Goal: Task Accomplishment & Management: Complete application form

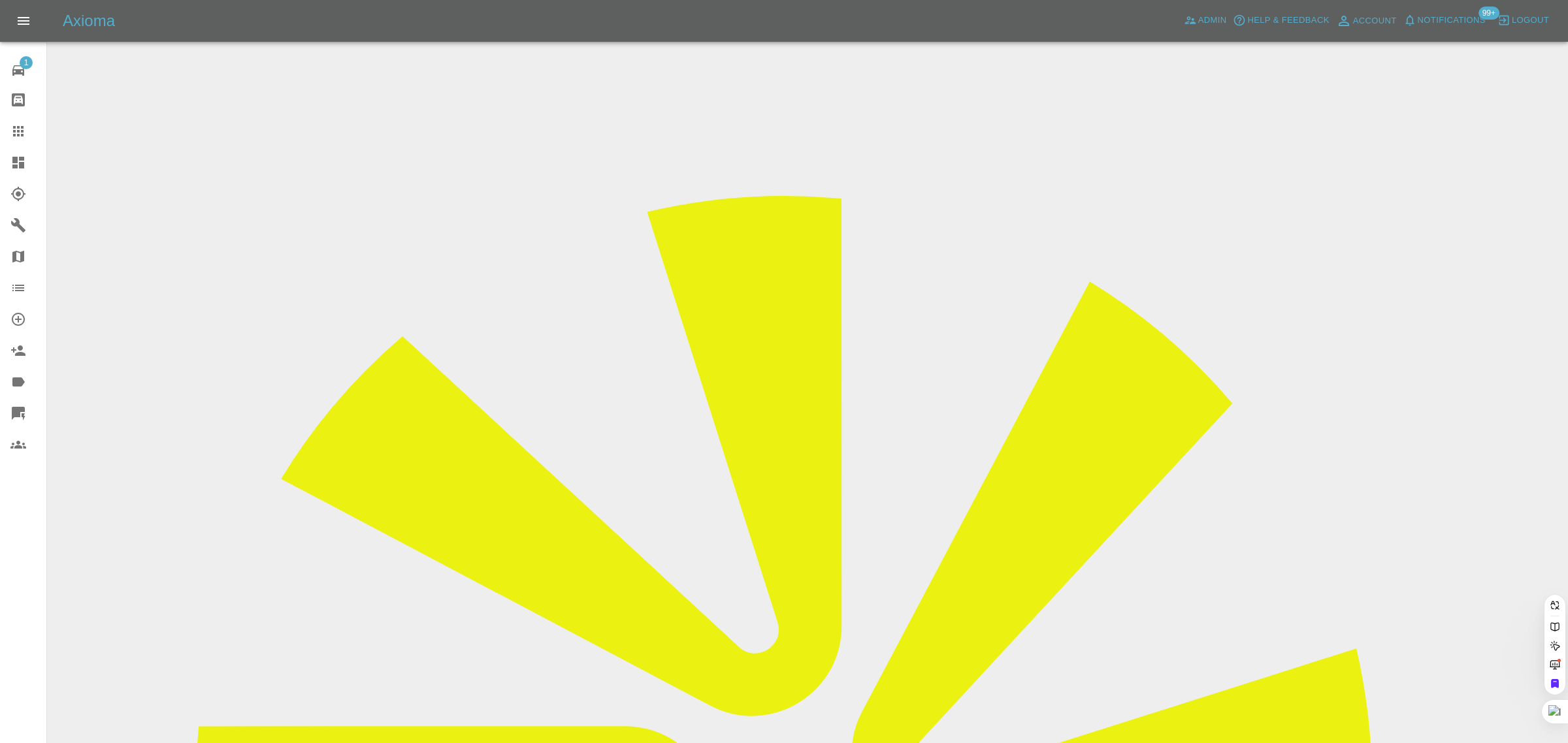
paste input "[EMAIL_ADDRESS][DOMAIN_NAME]"
type input "[EMAIL_ADDRESS][DOMAIN_NAME]"
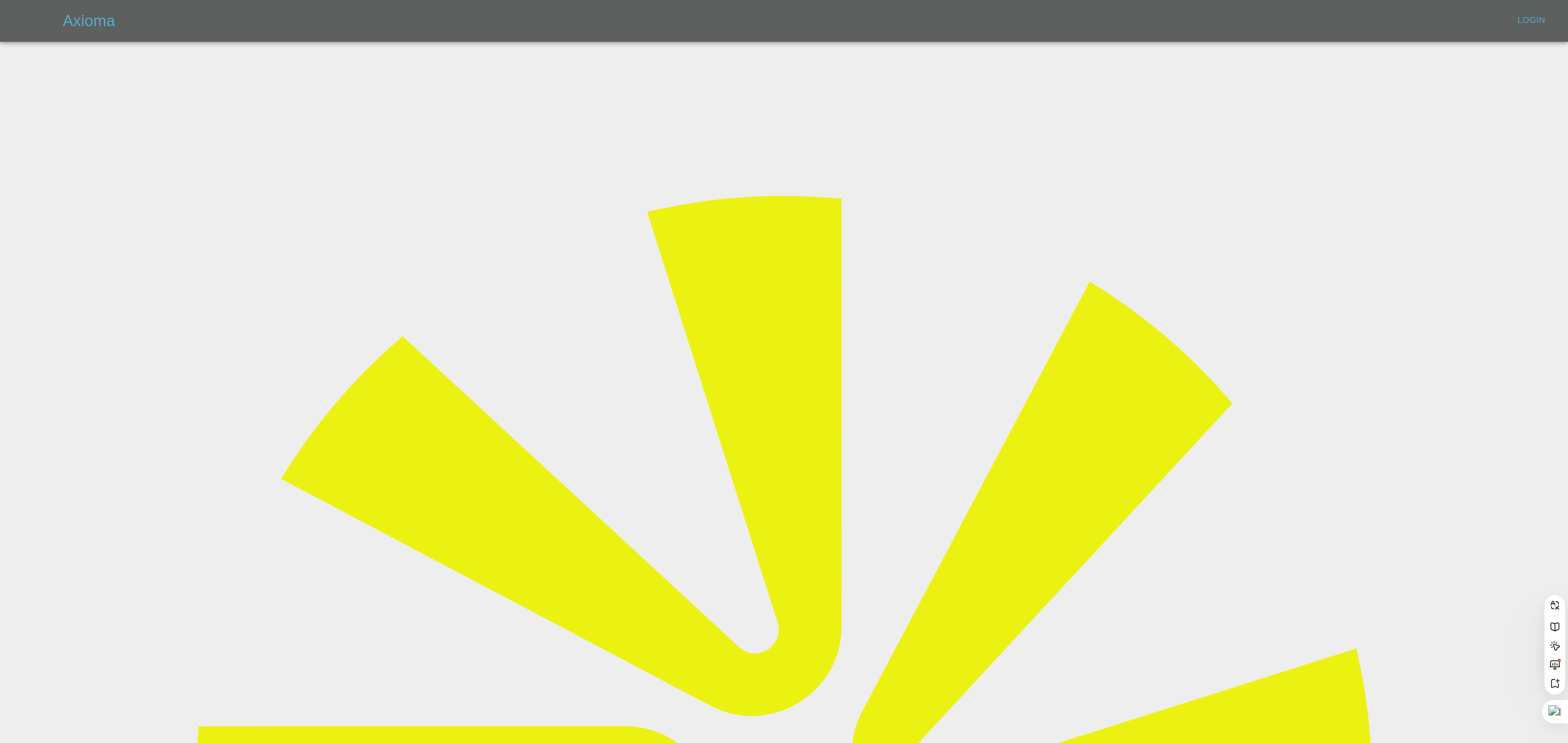
type input "[EMAIL_ADDRESS][DOMAIN_NAME]"
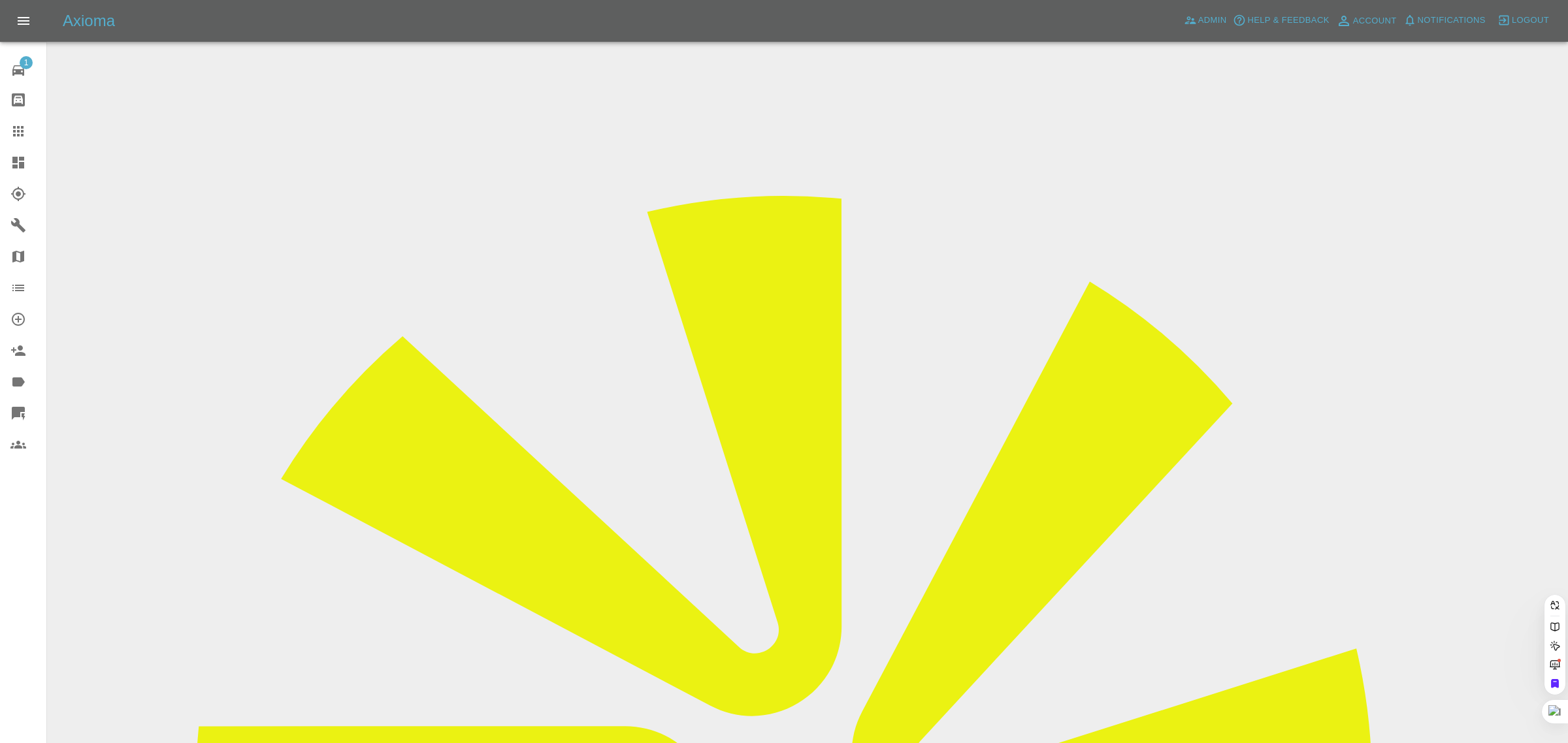
paste input "[EMAIL_ADDRESS][DOMAIN_NAME]"
type input "[EMAIL_ADDRESS][DOMAIN_NAME]"
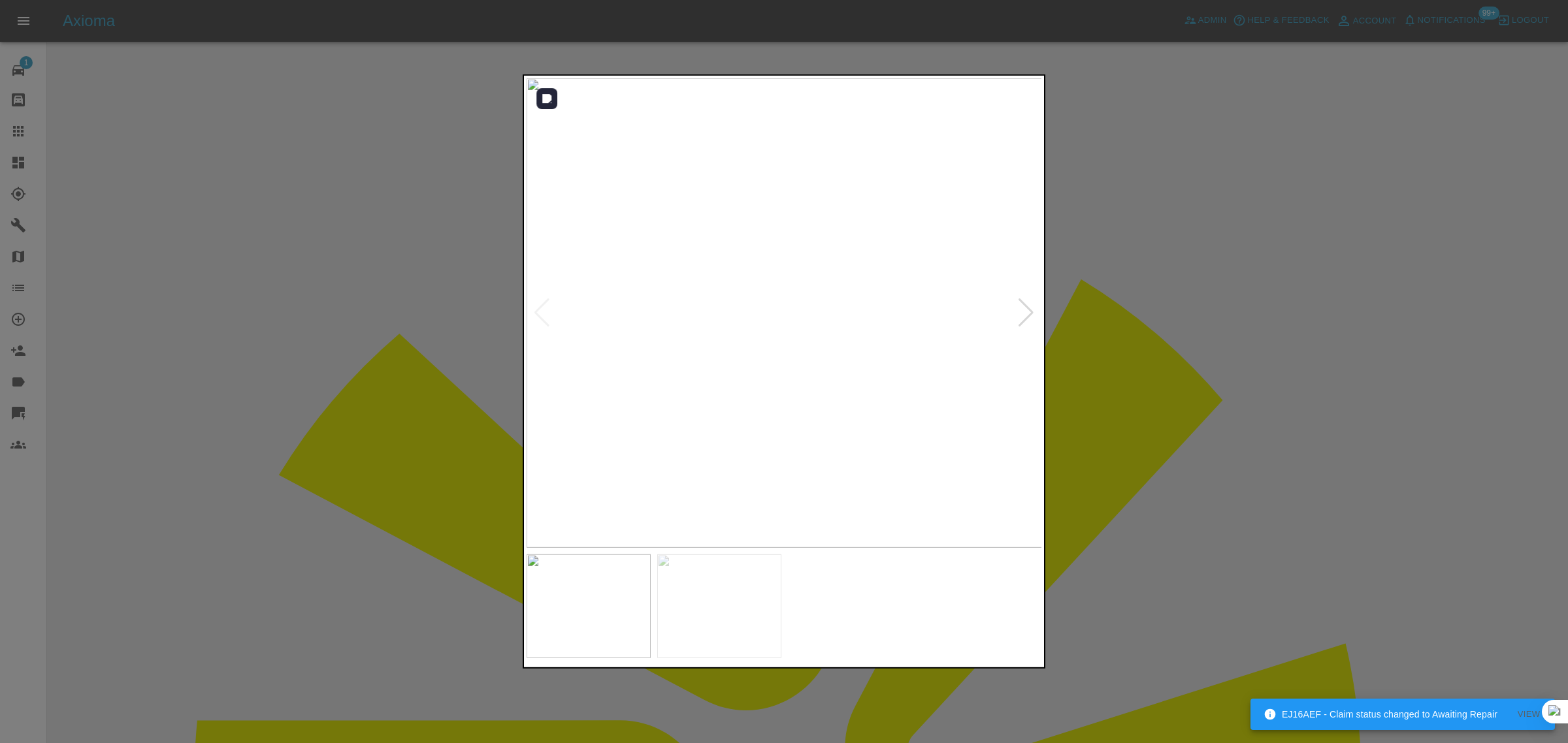
click at [1029, 318] on div at bounding box center [1026, 312] width 18 height 29
click at [1029, 318] on img at bounding box center [785, 313] width 516 height 469
click at [305, 442] on div at bounding box center [784, 371] width 1568 height 743
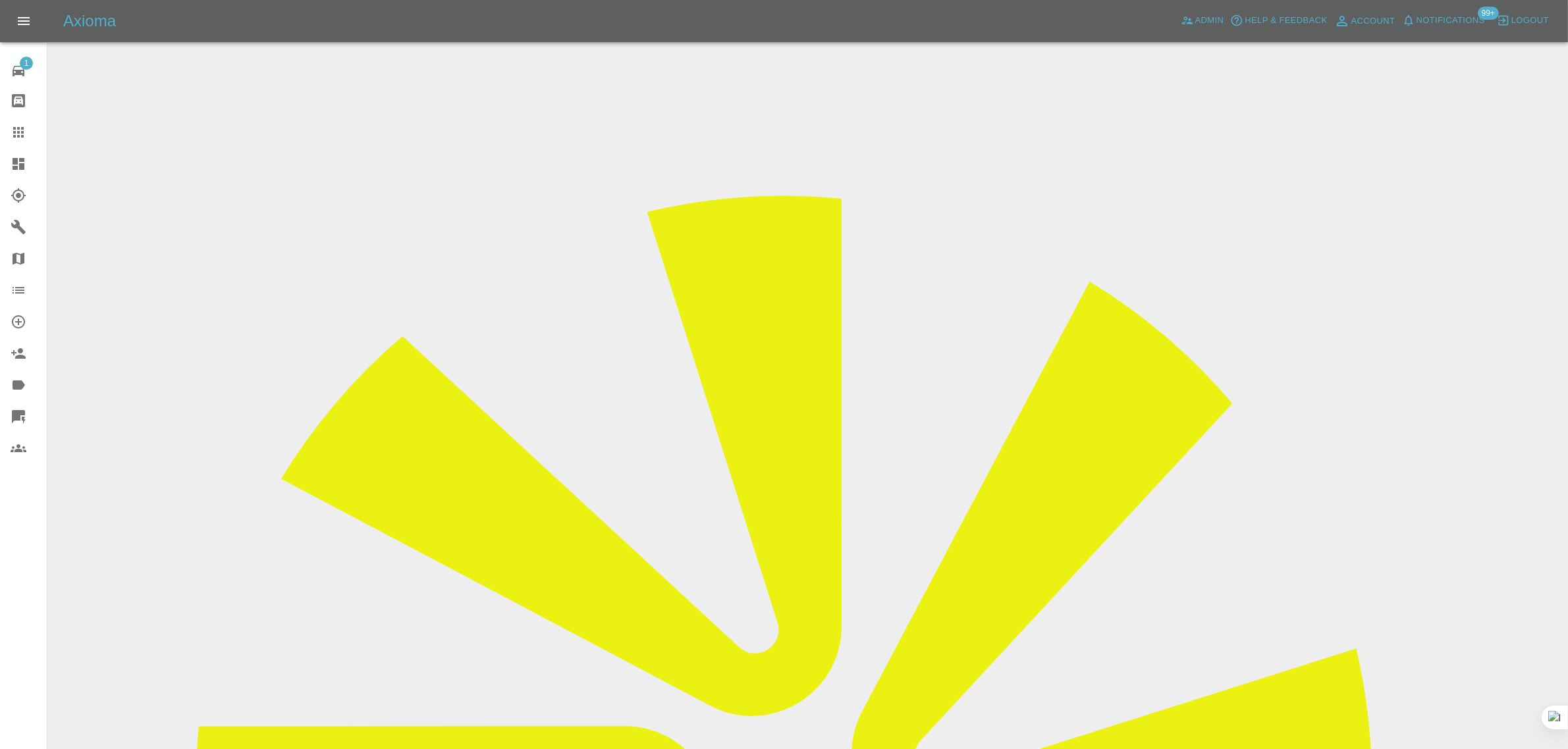
click at [0, 0] on input "Choose images" at bounding box center [0, 0] width 0 height 0
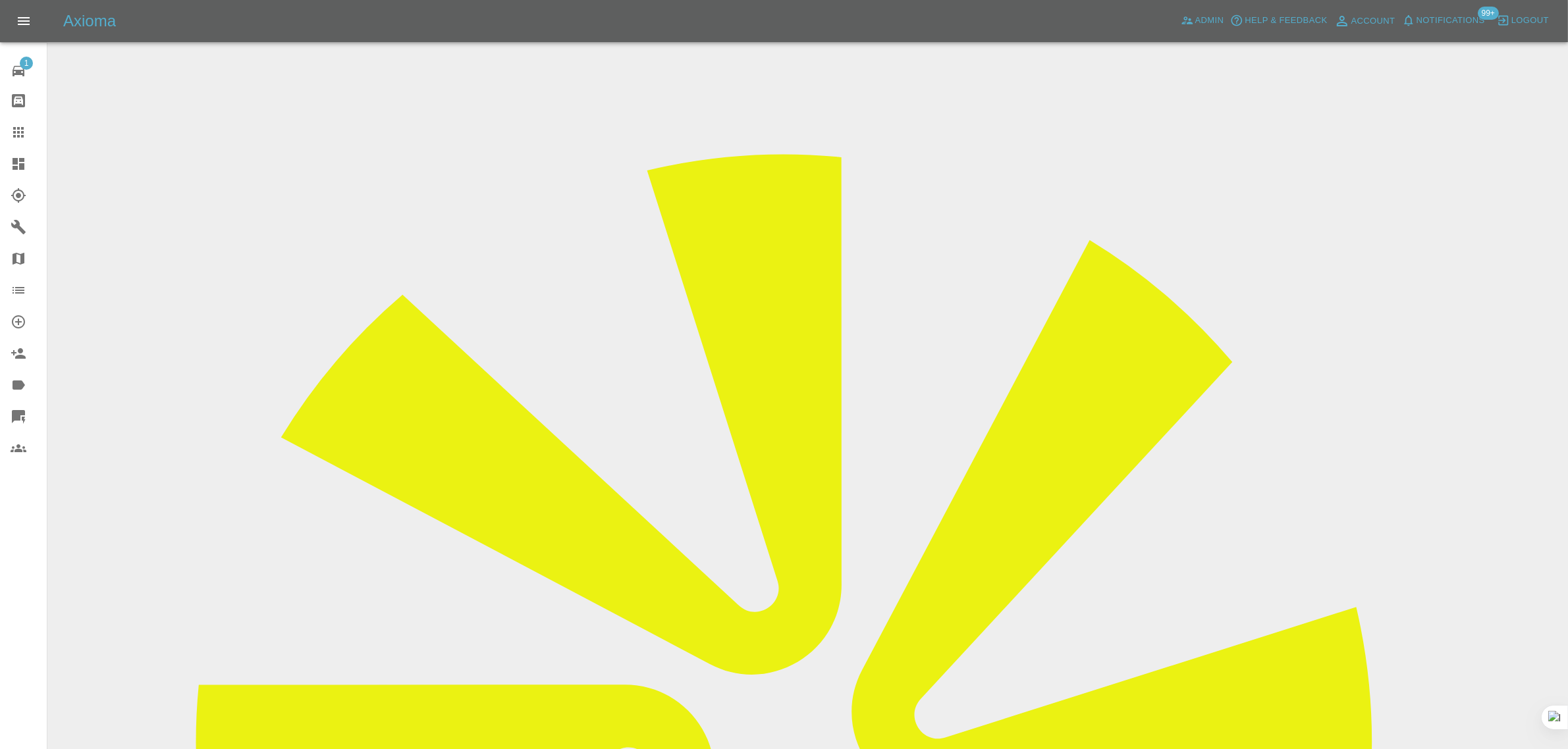
scroll to position [64, 0]
